Goal: Task Accomplishment & Management: Manage account settings

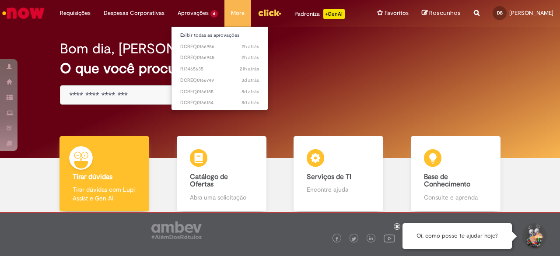
click at [97, 14] on li "Aprovações 6 Exibir todas as aprovações 2h atrás 2 horas atrás DCREQ0166956 2h …" at bounding box center [75, 13] width 44 height 26
click at [201, 45] on span "2h atrás 2 horas atrás DCREQ0166956" at bounding box center [219, 46] width 79 height 7
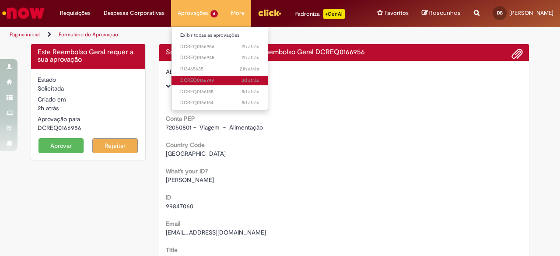
click at [192, 79] on span "3d atrás 3 dias atrás DCREQ0166749" at bounding box center [219, 80] width 79 height 7
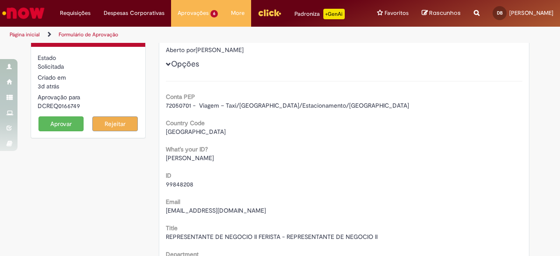
scroll to position [14, 0]
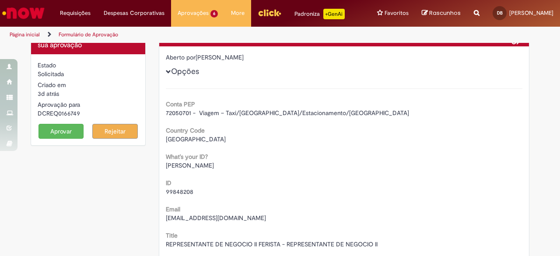
click at [65, 136] on button "Aprovar" at bounding box center [62, 131] width 46 height 15
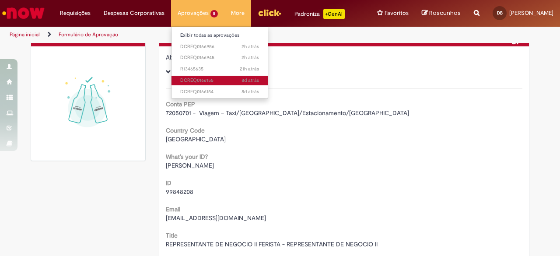
click at [202, 83] on span "8d atrás 8 dias atrás DCREQ0166155" at bounding box center [219, 80] width 79 height 7
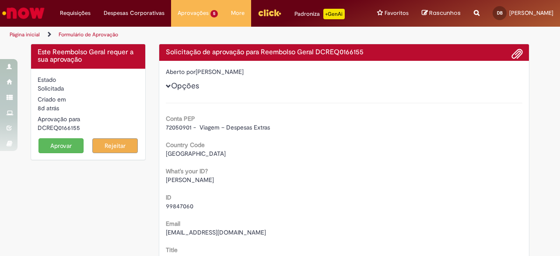
click at [67, 149] on button "Aprovar" at bounding box center [62, 145] width 46 height 15
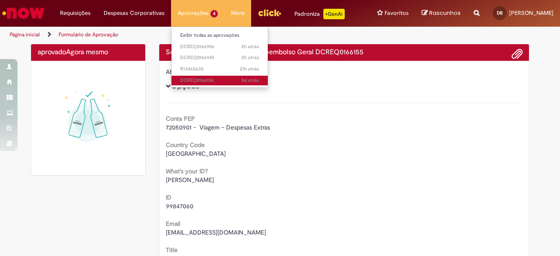
click at [184, 82] on span "8d atrás 8 dias atrás DCREQ0166154" at bounding box center [219, 80] width 79 height 7
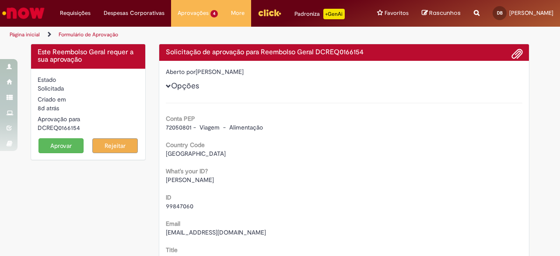
click at [62, 146] on button "Aprovar" at bounding box center [62, 145] width 46 height 15
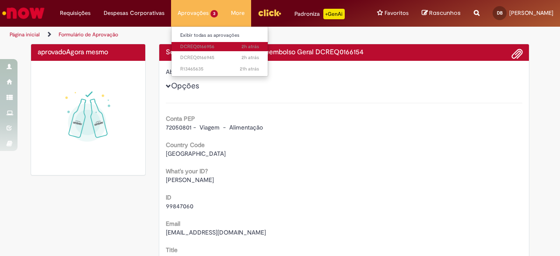
click at [195, 46] on span "2h atrás 2 horas atrás DCREQ0166956" at bounding box center [219, 46] width 79 height 7
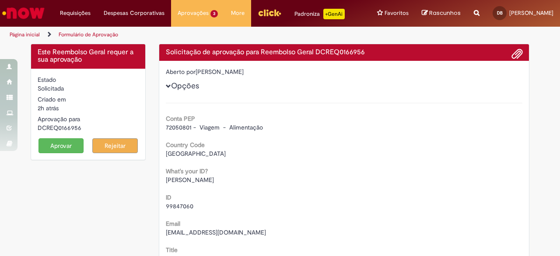
click at [67, 143] on button "Aprovar" at bounding box center [62, 145] width 46 height 15
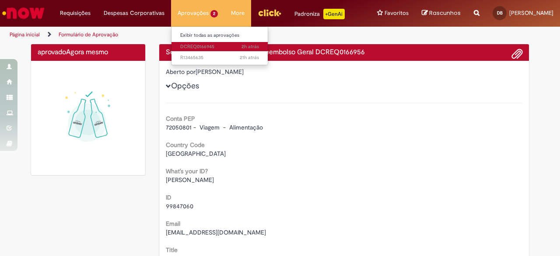
click at [189, 47] on span "2h atrás 2 horas atrás DCREQ0166945" at bounding box center [219, 46] width 79 height 7
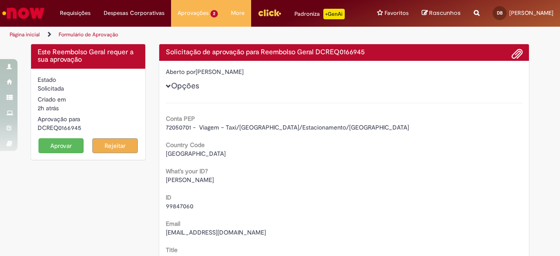
click at [60, 149] on button "Aprovar" at bounding box center [62, 145] width 46 height 15
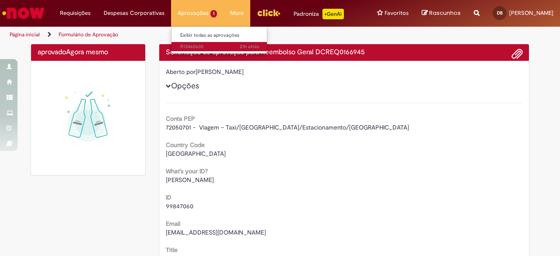
click at [192, 44] on span "21h atrás 21 horas atrás R13465635" at bounding box center [219, 46] width 79 height 7
click at [191, 46] on span "21h atrás 21 horas atrás R13465635" at bounding box center [219, 46] width 79 height 7
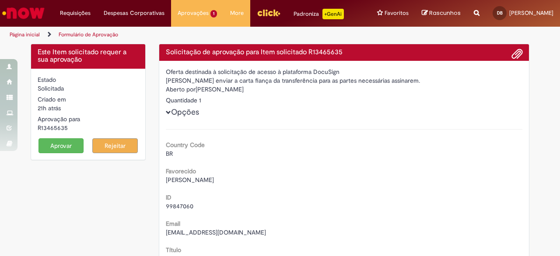
click at [58, 148] on button "Aprovar" at bounding box center [62, 145] width 46 height 15
